Goal: Transaction & Acquisition: Purchase product/service

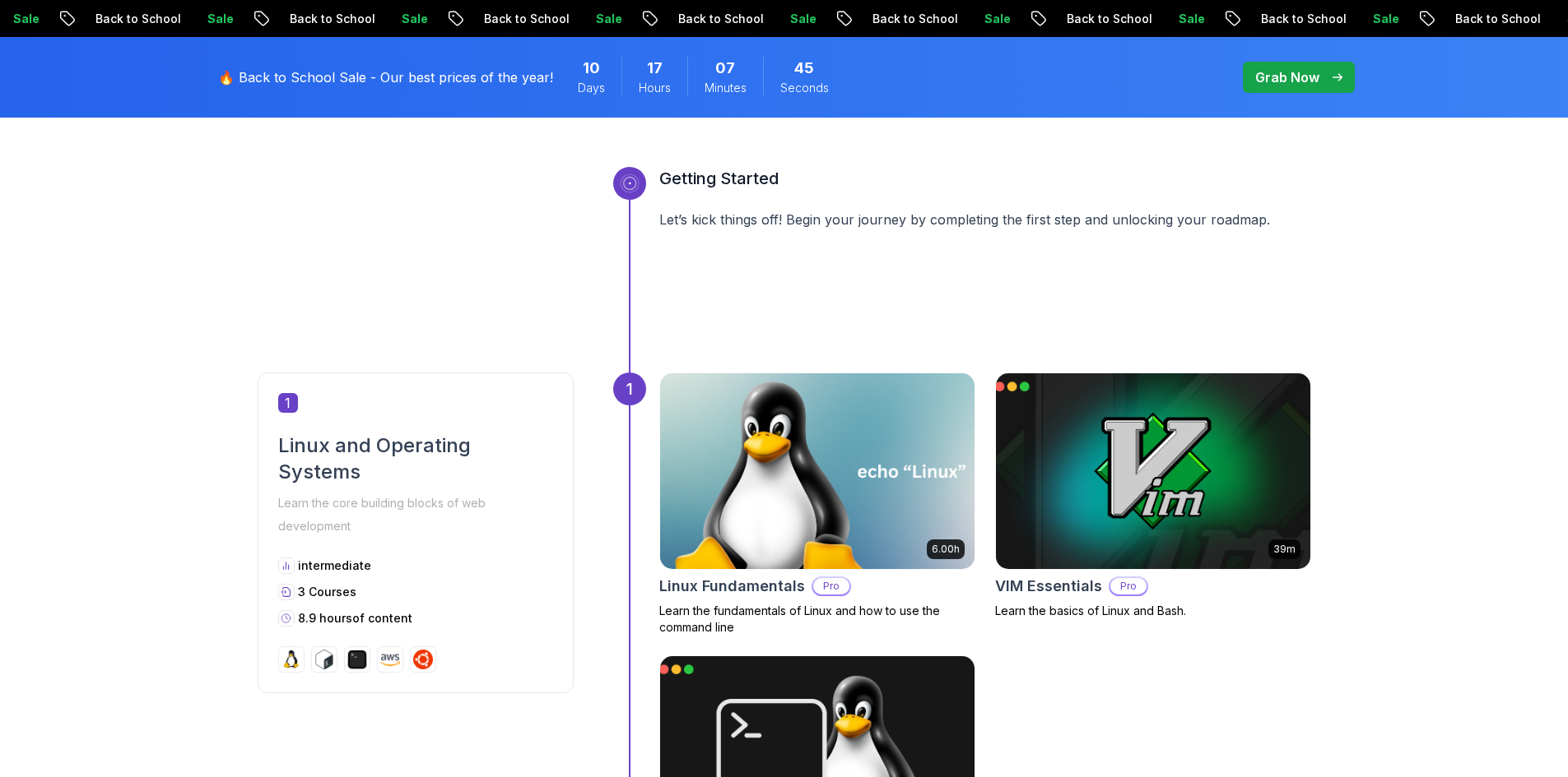
click at [1235, 77] on div "🔥 Back to School Sale - Our best prices of the year! 10 Days 17 Hours 07 Minute…" at bounding box center [784, 77] width 1152 height 80
click at [1271, 77] on p "Grab Now" at bounding box center [1287, 77] width 65 height 19
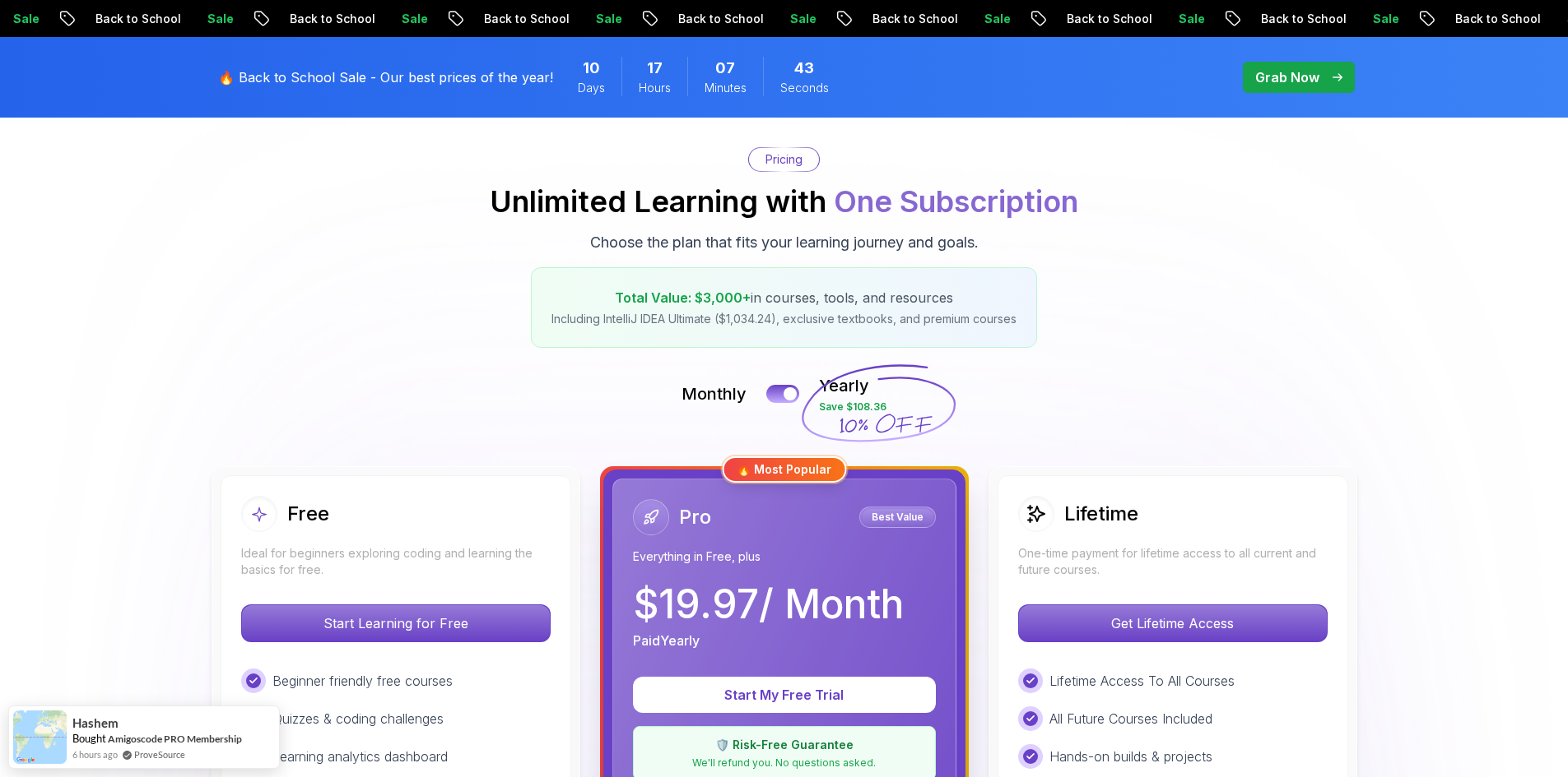
scroll to position [164, 0]
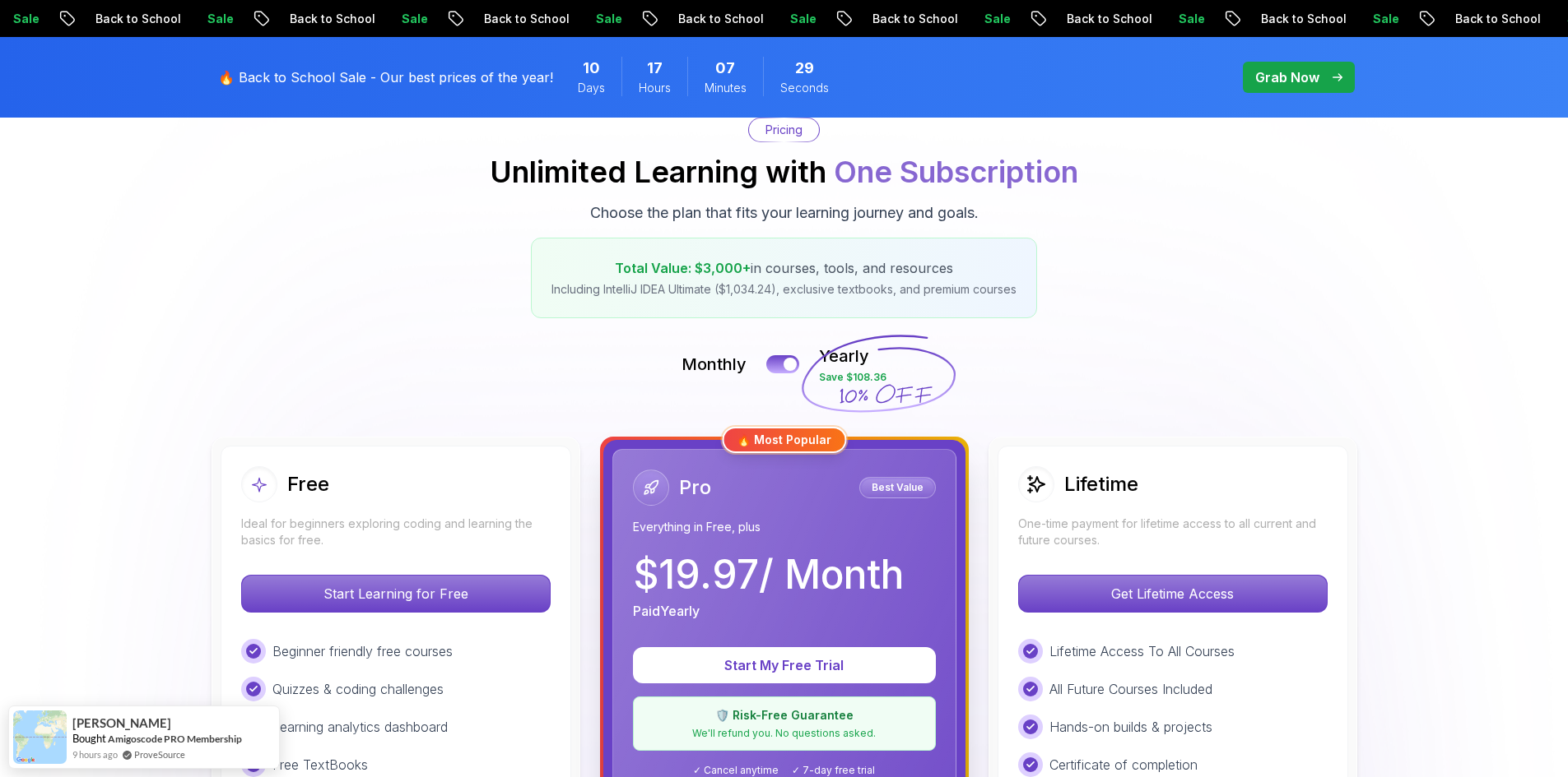
click at [789, 369] on div at bounding box center [791, 365] width 14 height 14
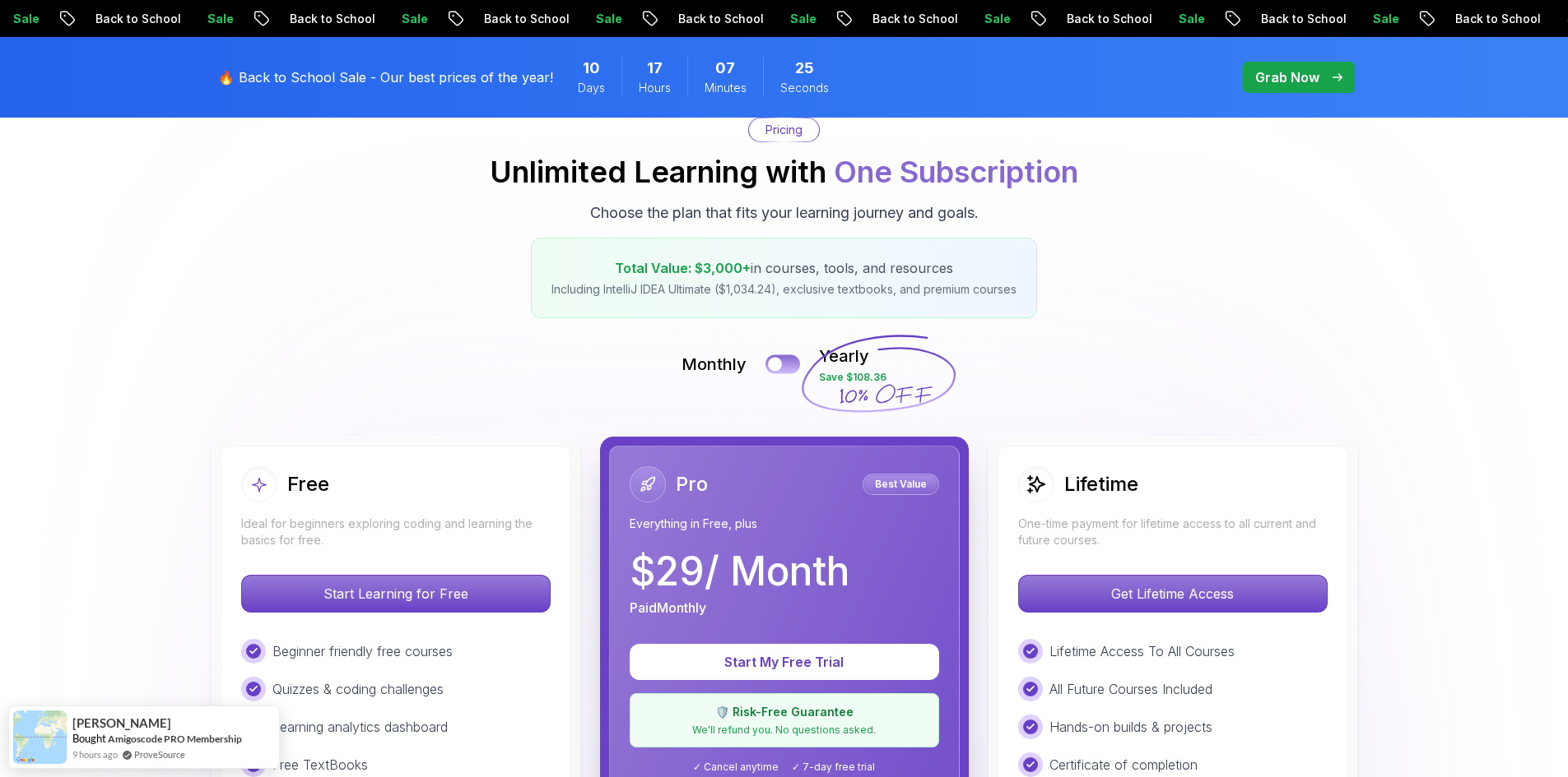
click at [780, 359] on button at bounding box center [782, 363] width 34 height 19
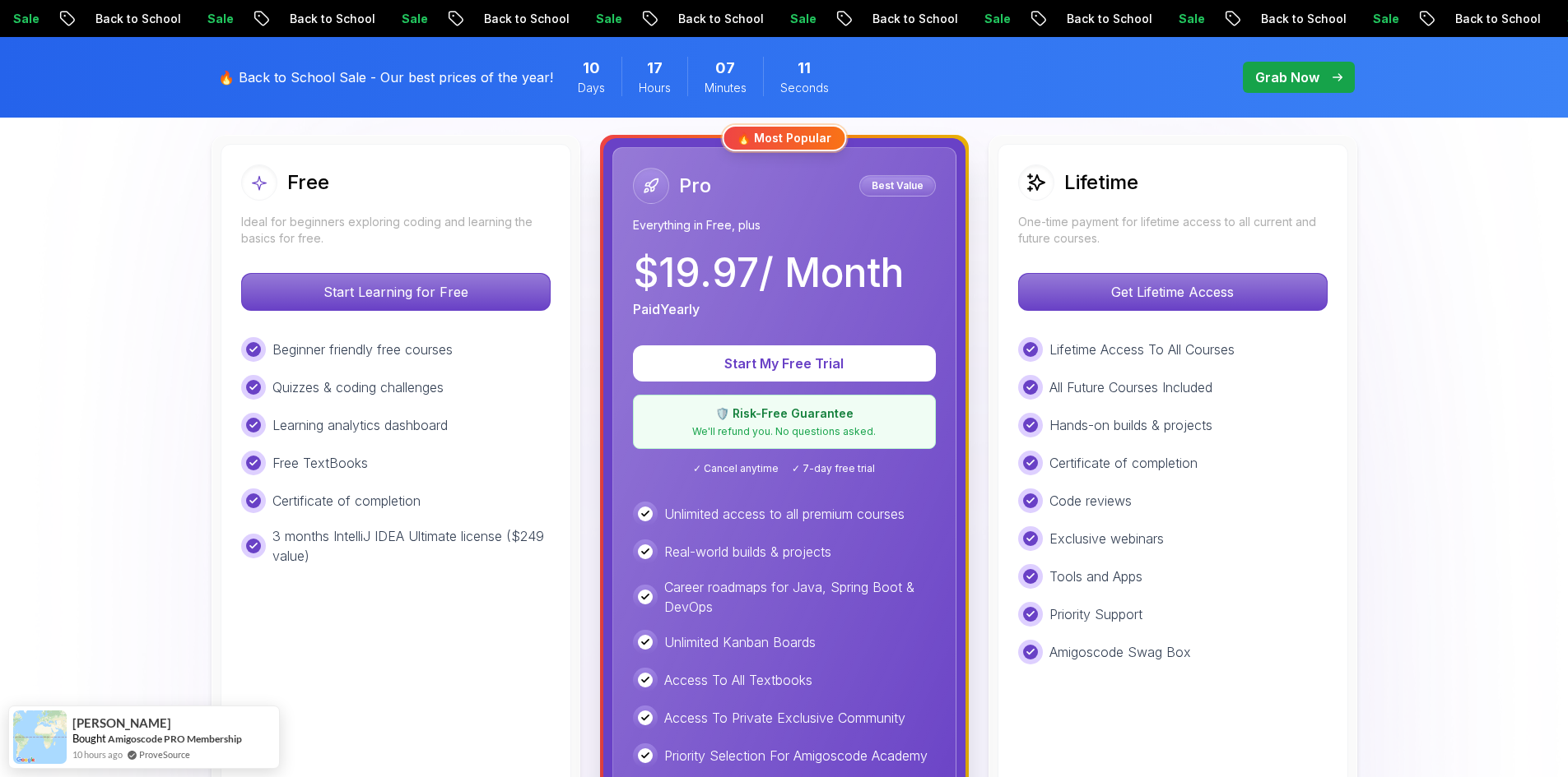
scroll to position [411, 0]
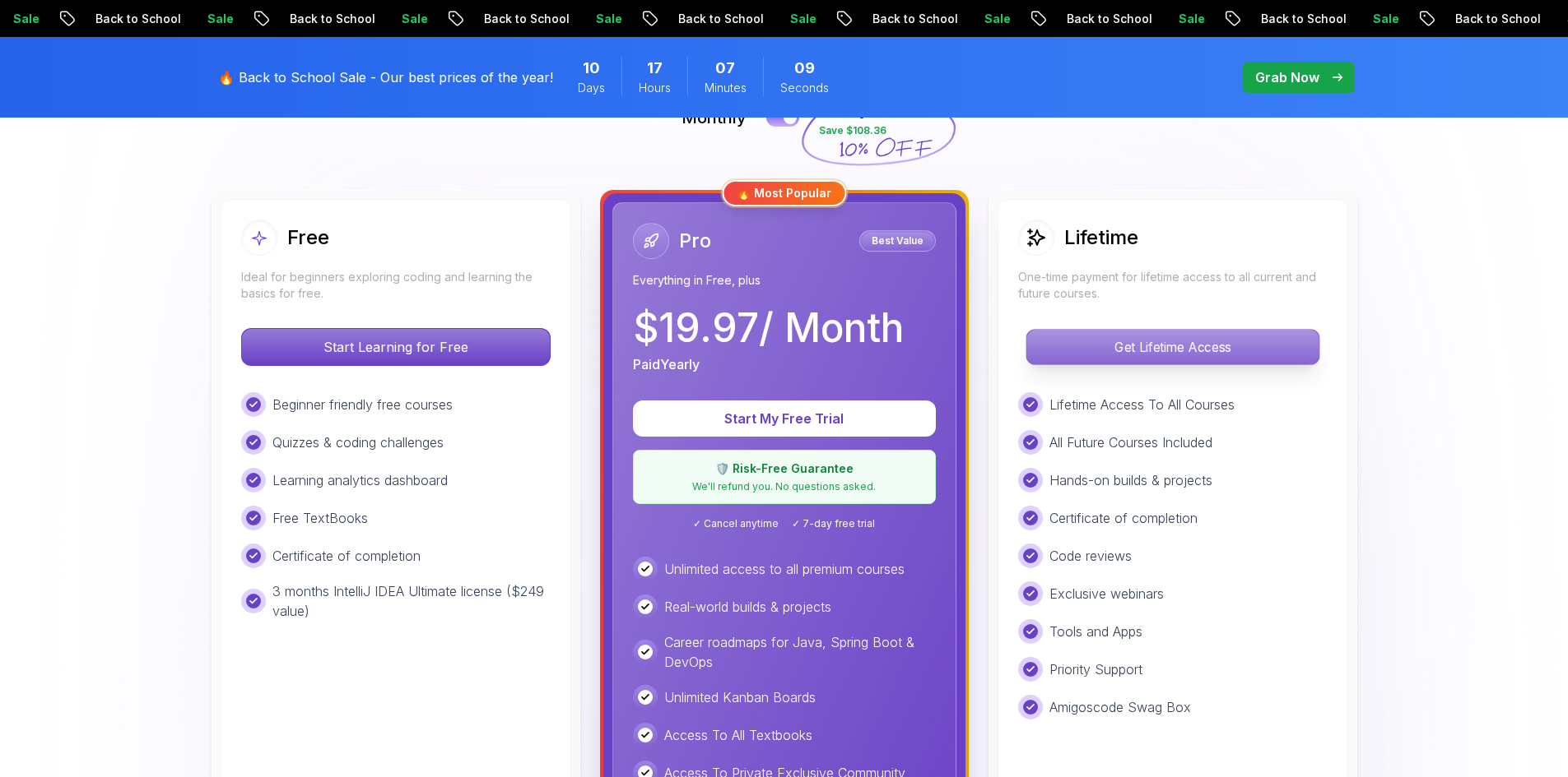
click at [1067, 342] on p "Get Lifetime Access" at bounding box center [1172, 347] width 292 height 34
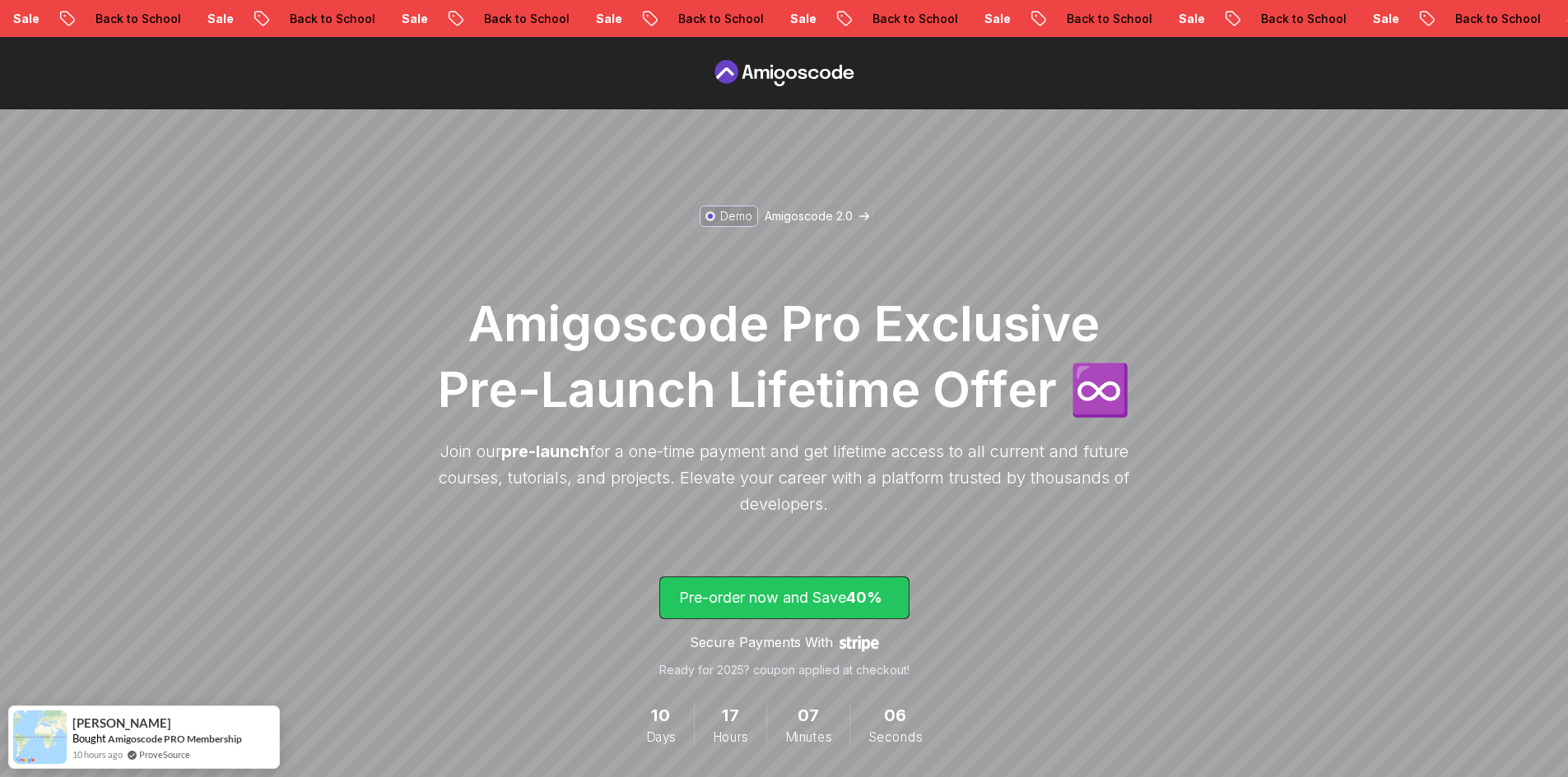
scroll to position [164, 0]
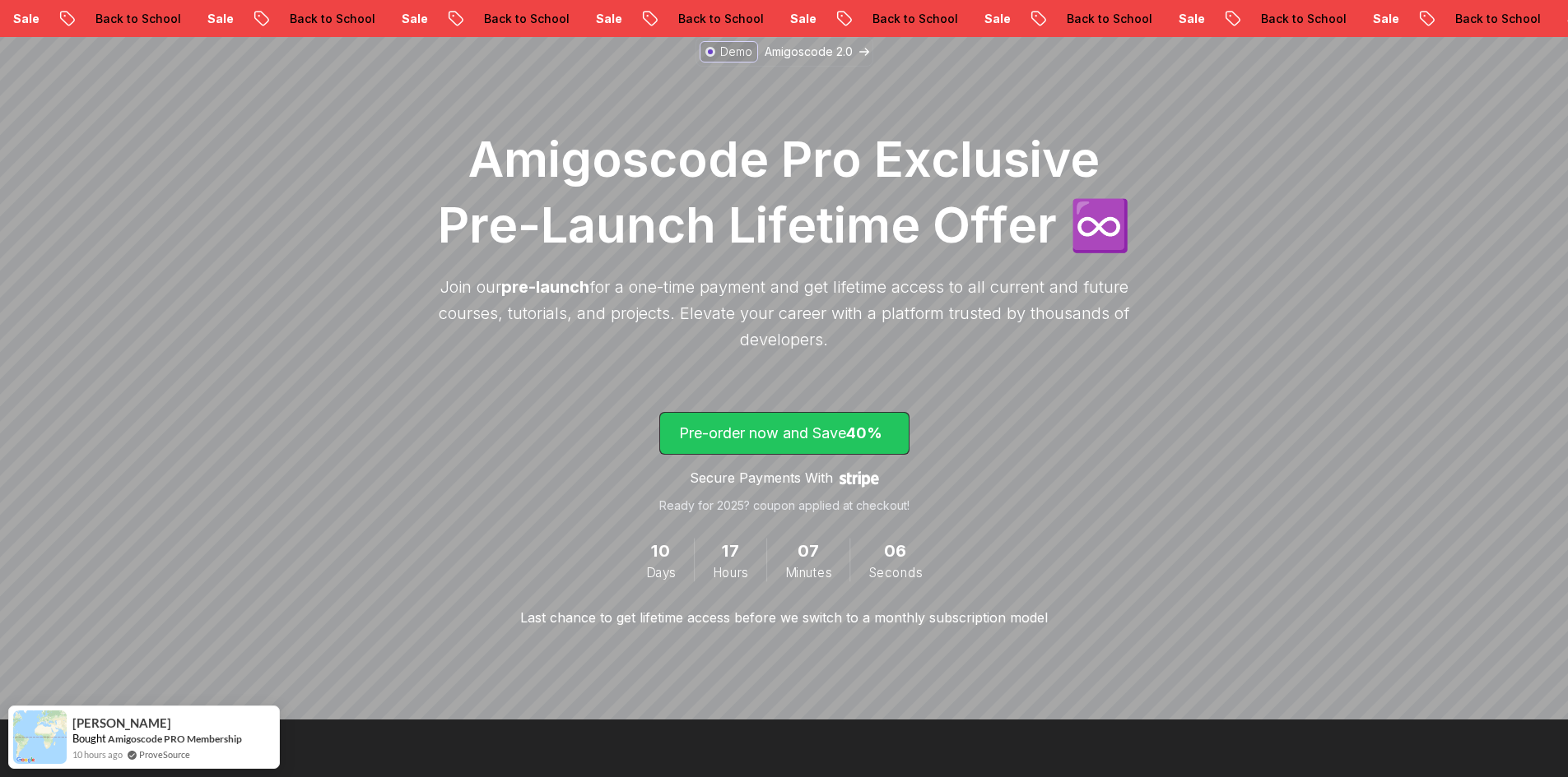
click at [846, 417] on span "lifetime-access" at bounding box center [784, 433] width 249 height 42
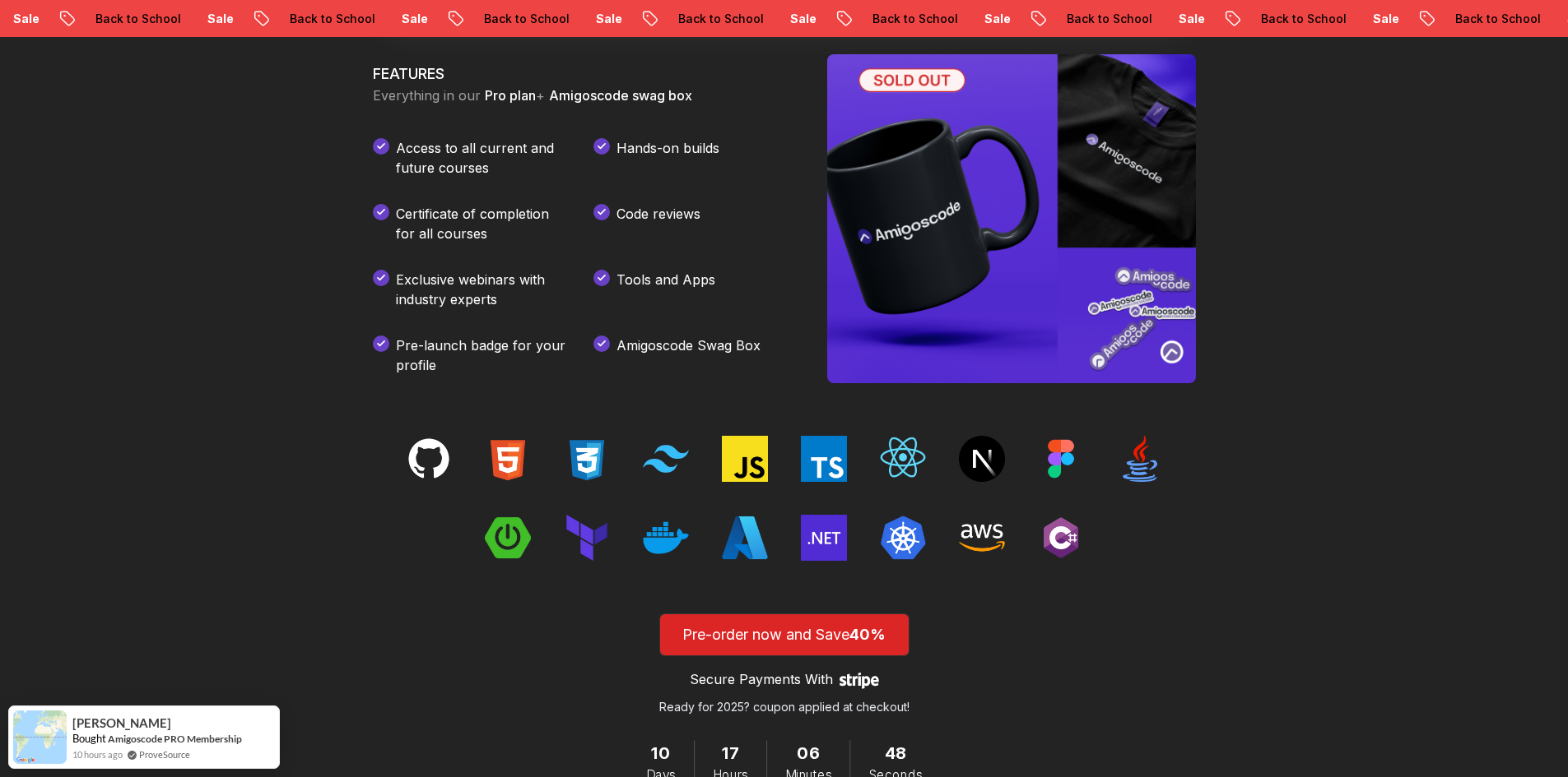
scroll to position [2513, 0]
